Goal: Task Accomplishment & Management: Manage account settings

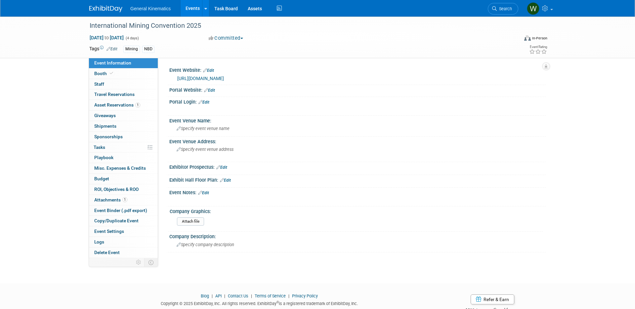
click at [113, 8] on img at bounding box center [105, 9] width 33 height 7
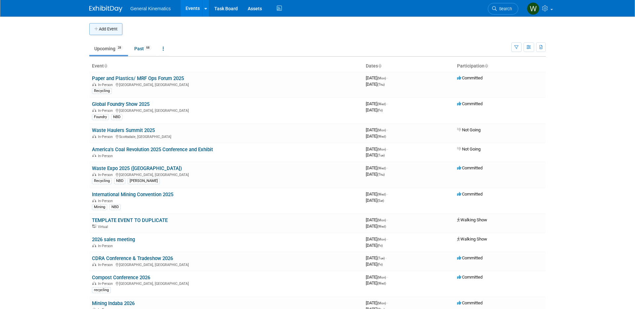
click at [110, 27] on button "Add Event" at bounding box center [105, 29] width 33 height 12
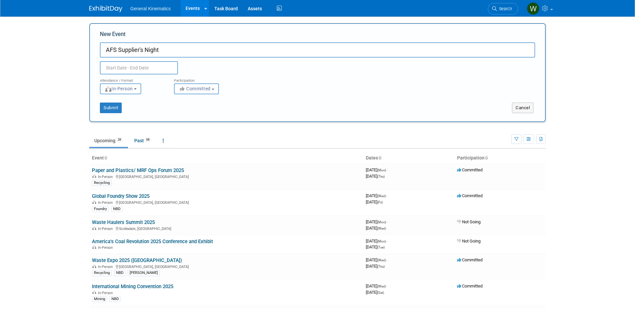
type input "AFS Supplier's Night"
click at [127, 68] on input "text" at bounding box center [139, 67] width 78 height 13
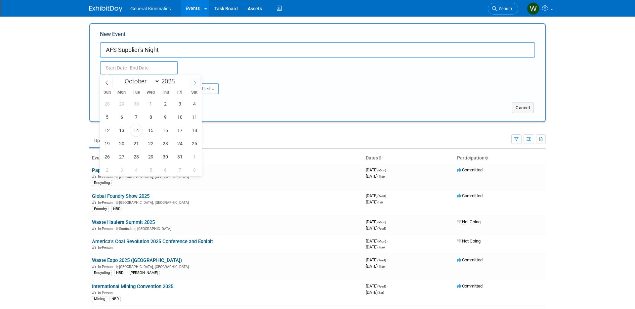
click at [198, 85] on span at bounding box center [195, 82] width 12 height 11
select select "10"
click at [122, 116] on span "3" at bounding box center [121, 116] width 13 height 13
type input "Nov 3, 2025 to Nov 3, 2025"
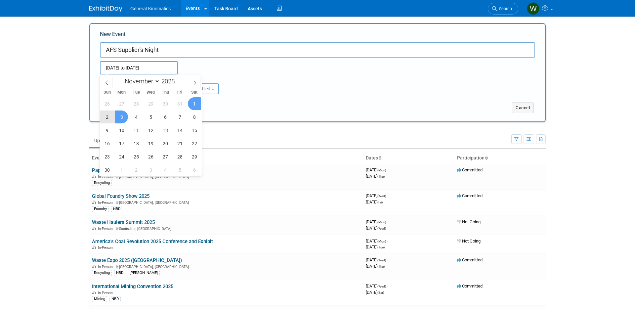
click at [276, 111] on div "Submit" at bounding box center [185, 108] width 190 height 11
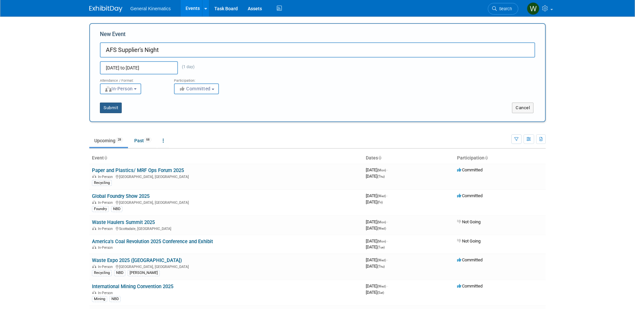
click at [109, 107] on button "Submit" at bounding box center [111, 108] width 22 height 11
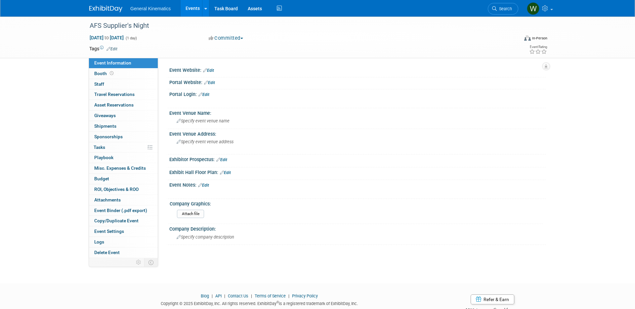
click at [210, 71] on link "Edit" at bounding box center [208, 70] width 11 height 5
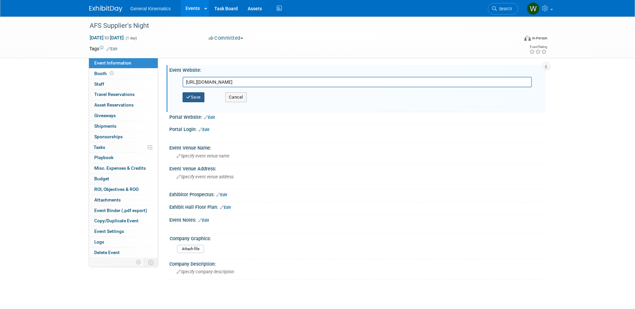
type input "[URL][DOMAIN_NAME]"
click at [195, 94] on button "Save" at bounding box center [194, 97] width 22 height 10
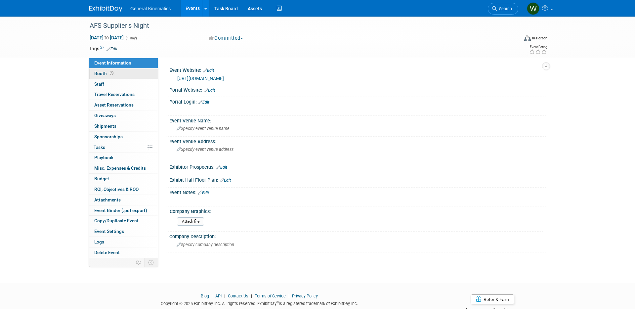
click at [118, 72] on link "Booth" at bounding box center [123, 73] width 69 height 10
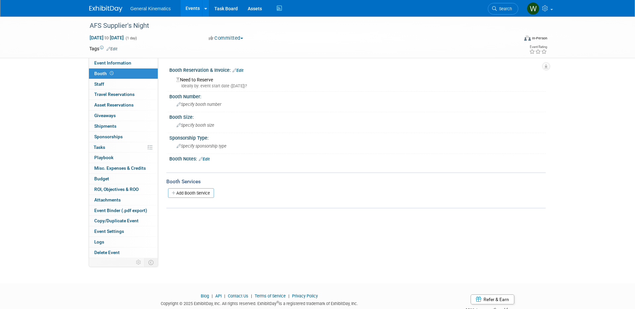
click at [244, 70] on div "Booth Reservation & Invoice: Edit" at bounding box center [357, 69] width 376 height 9
click at [242, 70] on link "Edit" at bounding box center [238, 70] width 11 height 5
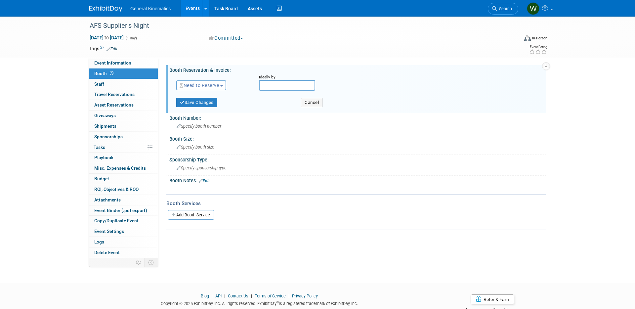
click at [215, 83] on span "Need to Reserve" at bounding box center [199, 85] width 39 height 5
click at [205, 104] on link "Reserved" at bounding box center [212, 105] width 71 height 9
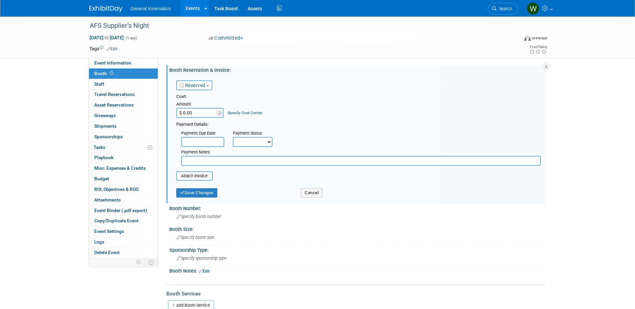
click at [195, 198] on div "Save Changes Cancel" at bounding box center [358, 192] width 365 height 17
click at [194, 192] on button "Save Changes" at bounding box center [196, 192] width 41 height 9
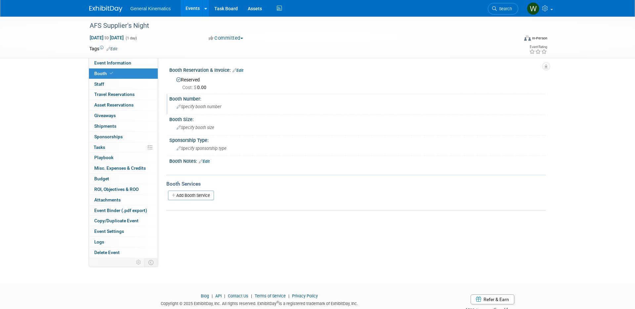
click at [205, 106] on span "Specify booth number" at bounding box center [199, 106] width 45 height 5
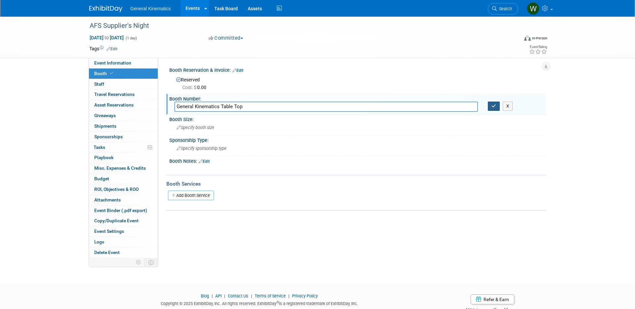
type input "General Kinematics Table Top"
click at [496, 108] on button "button" at bounding box center [494, 106] width 12 height 9
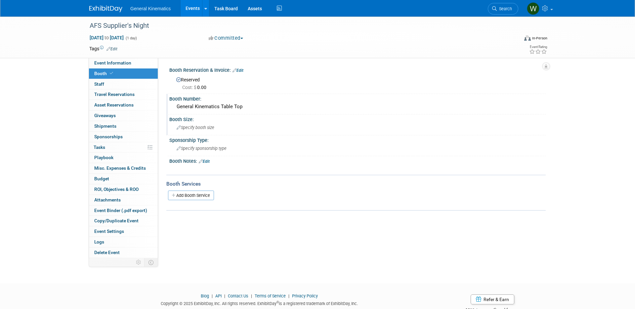
click at [223, 128] on div "Specify booth size" at bounding box center [357, 127] width 367 height 10
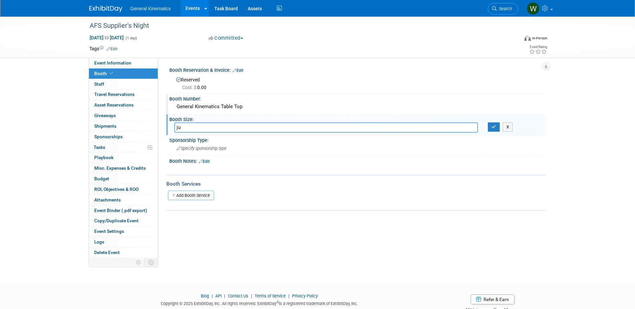
type input "j"
type input "just a table top set up with no backdrop"
click at [489, 128] on button "button" at bounding box center [494, 126] width 12 height 9
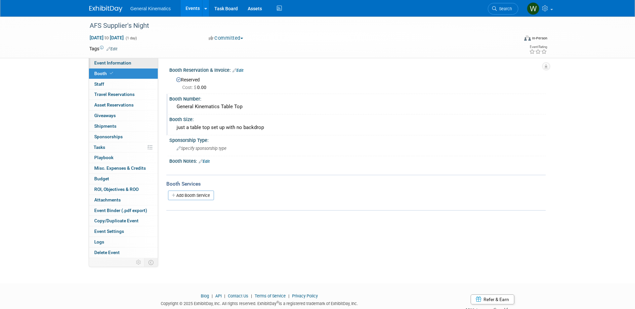
click at [126, 63] on span "Event Information" at bounding box center [112, 62] width 37 height 5
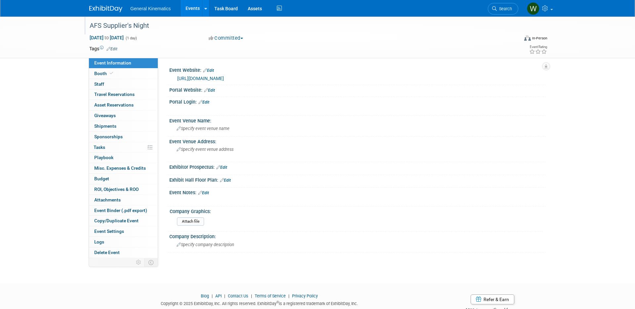
click at [151, 24] on div "AFS Supplier's Night" at bounding box center [297, 26] width 421 height 12
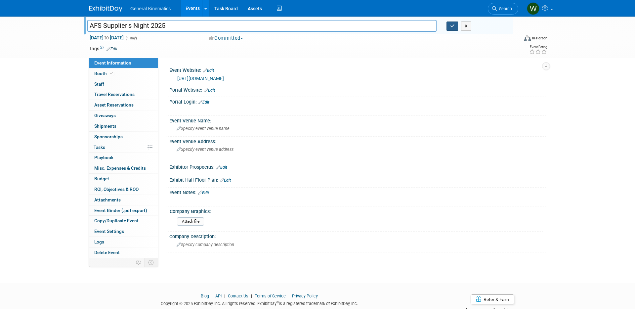
type input "AFS Supplier's Night 2025"
drag, startPoint x: 452, startPoint y: 26, endPoint x: 448, endPoint y: 35, distance: 9.6
click at [451, 26] on icon "button" at bounding box center [452, 26] width 5 height 4
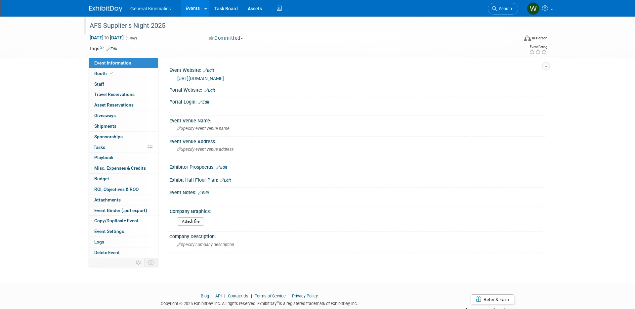
click at [99, 9] on img at bounding box center [105, 9] width 33 height 7
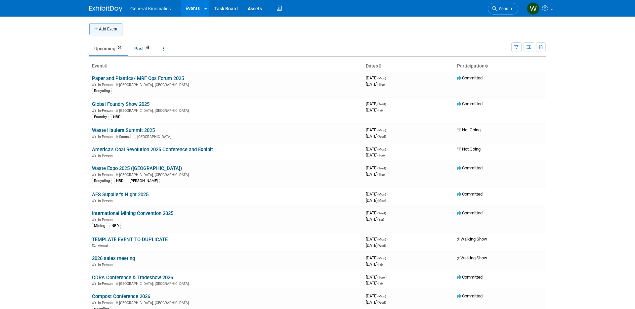
click at [102, 26] on button "Add Event" at bounding box center [105, 29] width 33 height 12
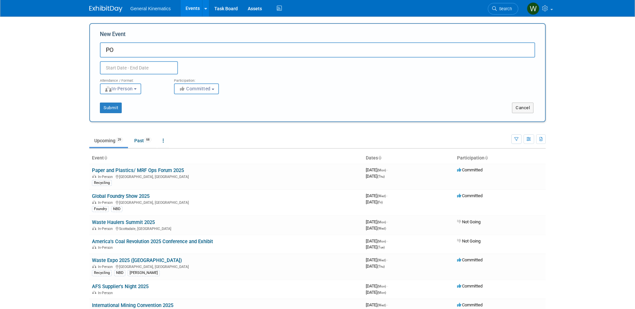
type input "P"
type input "OIAMA Annual Meeting"
click at [146, 68] on input "text" at bounding box center [139, 67] width 78 height 13
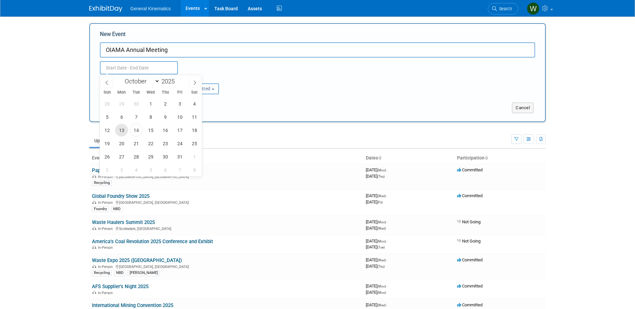
click at [121, 132] on span "13" at bounding box center [121, 130] width 13 height 13
type input "Oct 13, 2025 to Oct 13, 2025"
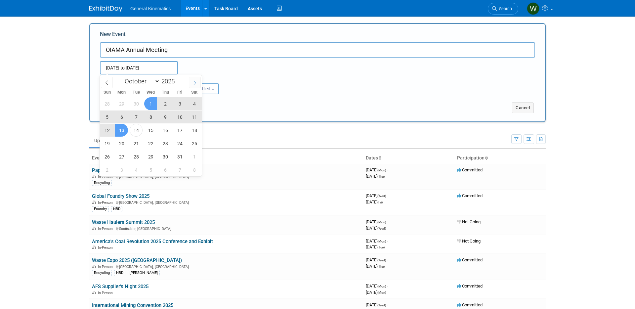
click at [197, 82] on span at bounding box center [195, 82] width 12 height 11
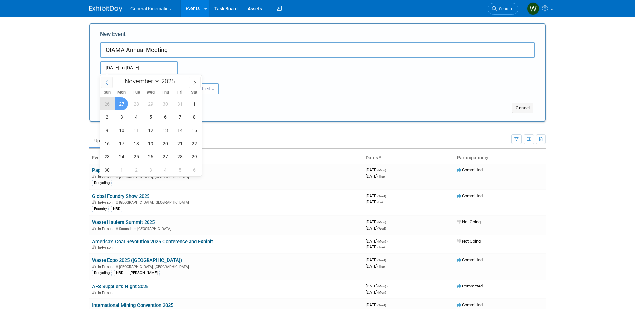
click at [109, 77] on span at bounding box center [107, 82] width 12 height 11
select select "9"
click at [122, 128] on span "13" at bounding box center [121, 130] width 13 height 13
type input "Oct 13, 2025 to Oct 13, 2025"
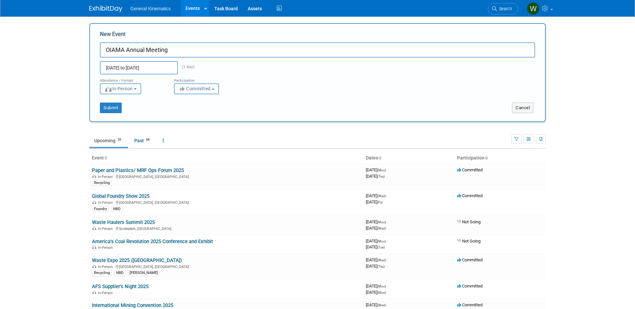
click at [139, 70] on input "Oct 13, 2025 to Oct 13, 2025" at bounding box center [139, 67] width 78 height 13
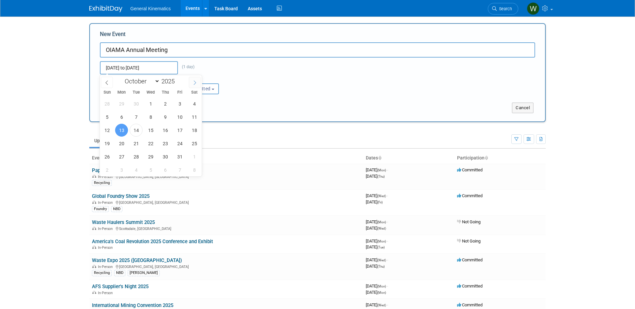
click at [198, 82] on span at bounding box center [195, 82] width 12 height 11
drag, startPoint x: 106, startPoint y: 82, endPoint x: 108, endPoint y: 92, distance: 10.2
click at [106, 82] on icon at bounding box center [107, 82] width 5 height 5
select select "10"
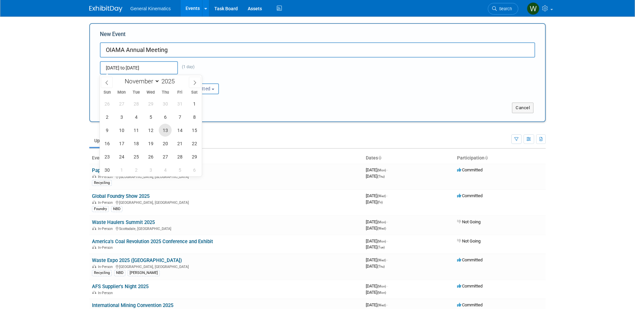
click at [162, 131] on span "13" at bounding box center [165, 130] width 13 height 13
type input "Nov 13, 2025 to Nov 13, 2025"
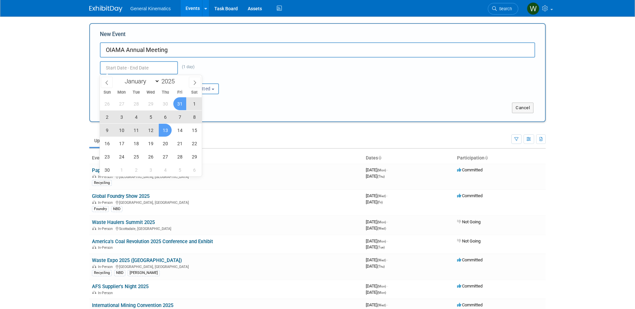
type input "Nov 13, 2025 to Nov 13, 2025"
drag, startPoint x: 254, startPoint y: 76, endPoint x: 227, endPoint y: 90, distance: 29.9
click at [254, 76] on div "Attendance / Format: <img src="https://www.exhibitday.com/Images/Format-InPerso…" at bounding box center [317, 84] width 445 height 20
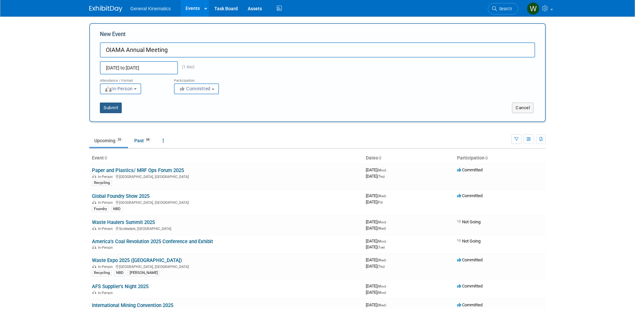
click at [108, 109] on button "Submit" at bounding box center [111, 108] width 22 height 11
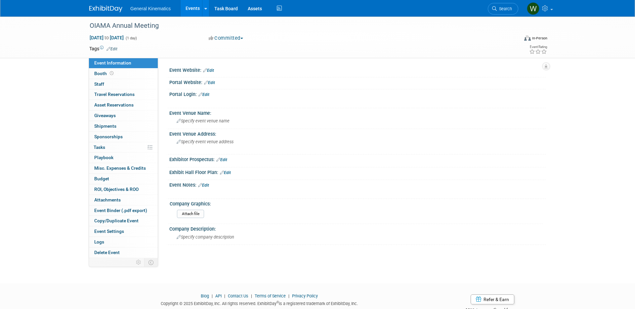
click at [211, 71] on link "Edit" at bounding box center [208, 70] width 11 height 5
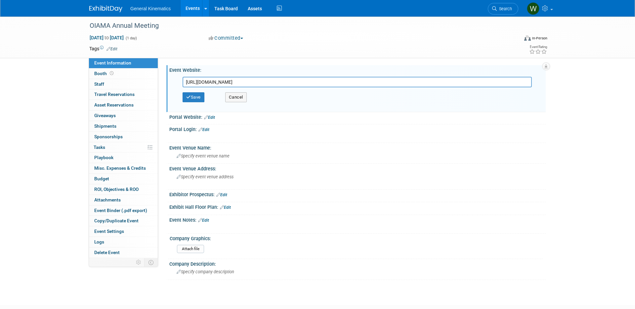
type input "[URL][DOMAIN_NAME]"
click at [233, 95] on button "Cancel" at bounding box center [236, 97] width 22 height 10
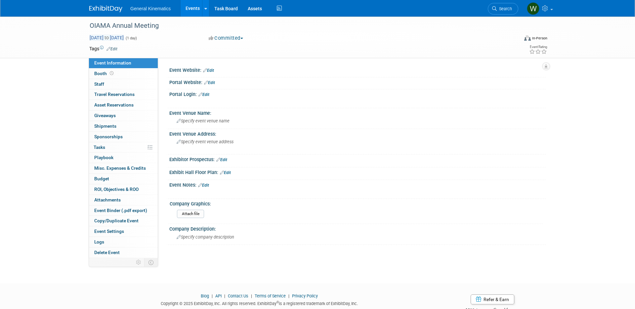
click at [124, 36] on span "[DATE] to [DATE]" at bounding box center [106, 38] width 35 height 6
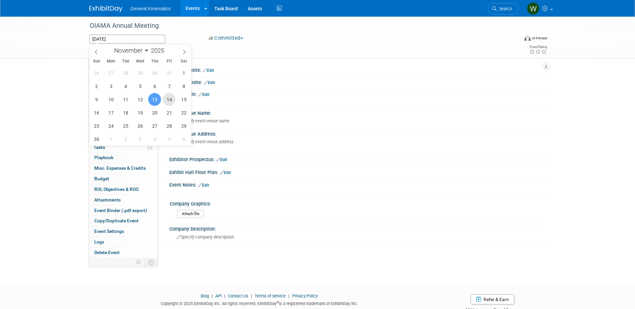
click at [168, 97] on span "14" at bounding box center [169, 99] width 13 height 13
type input "[DATE]"
click at [152, 98] on span "13" at bounding box center [154, 99] width 13 height 13
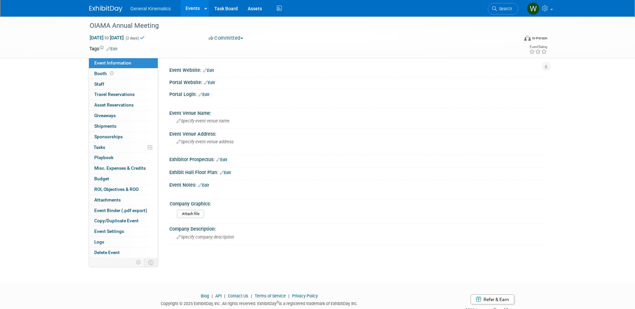
click at [212, 69] on link "Edit" at bounding box center [208, 70] width 11 height 5
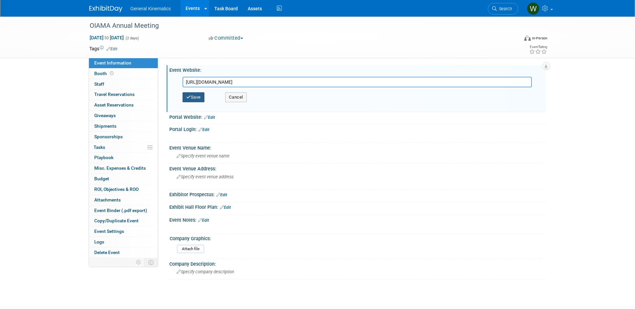
type input "[URL][DOMAIN_NAME]"
click at [194, 96] on button "Save" at bounding box center [194, 97] width 22 height 10
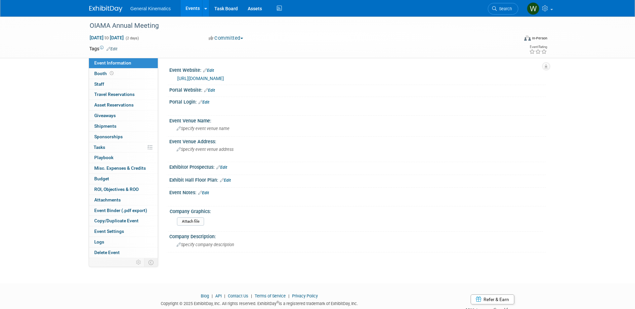
click at [106, 9] on img at bounding box center [105, 9] width 33 height 7
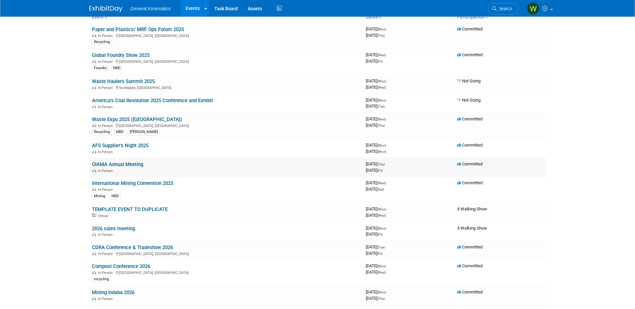
scroll to position [48, 0]
